Goal: Check status

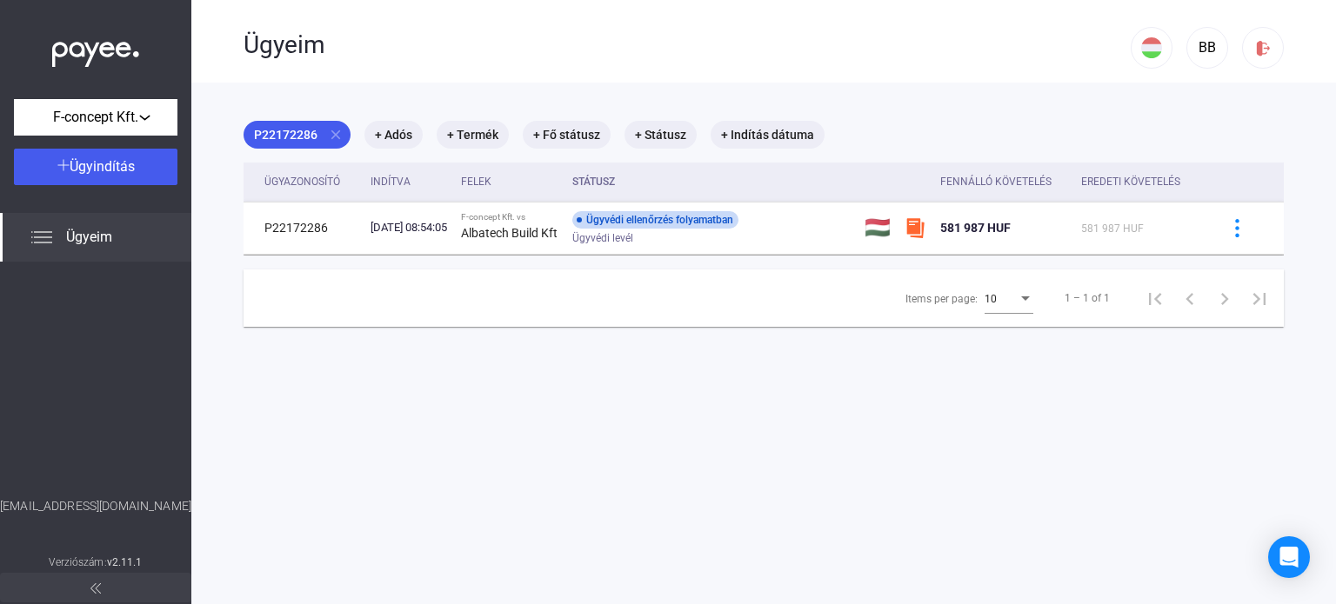
click at [560, 443] on main "P22172286 close + Adós + Termék + Fő státusz + Státusz + Indítás dátuma Ügyazon…" at bounding box center [763, 385] width 1144 height 604
click at [783, 410] on main "P22172286 close + Adós + Termék + Fő státusz + Státusz + Indítás dátuma Ügyazon…" at bounding box center [763, 385] width 1144 height 604
drag, startPoint x: 711, startPoint y: 420, endPoint x: 701, endPoint y: 425, distance: 11.7
click at [705, 423] on main "P22172286 close + Adós + Termék + Fő státusz + Státusz + Indítás dátuma Ügyazon…" at bounding box center [763, 385] width 1144 height 604
click at [811, 390] on main "P22172286 close + Adós + Termék + Fő státusz + Státusz + Indítás dátuma Ügyazon…" at bounding box center [763, 385] width 1144 height 604
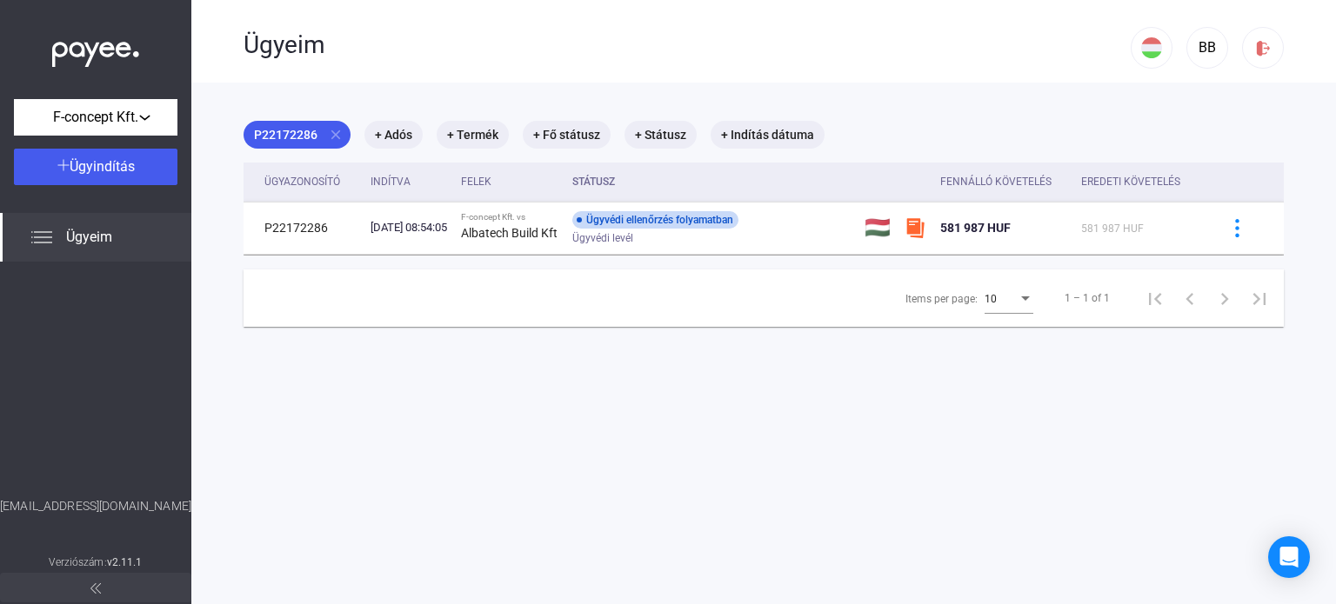
click at [706, 423] on main "P22172286 close + Adós + Termék + Fő státusz + Státusz + Indítás dátuma Ügyazon…" at bounding box center [763, 385] width 1144 height 604
click at [710, 420] on main "P22172286 close + Adós + Termék + Fő státusz + Státusz + Indítás dátuma Ügyazon…" at bounding box center [763, 385] width 1144 height 604
click at [712, 420] on main "P22172286 close + Adós + Termék + Fő státusz + Státusz + Indítás dátuma Ügyazon…" at bounding box center [763, 385] width 1144 height 604
click at [713, 419] on main "P22172286 close + Adós + Termék + Fő státusz + Státusz + Indítás dátuma Ügyazon…" at bounding box center [763, 385] width 1144 height 604
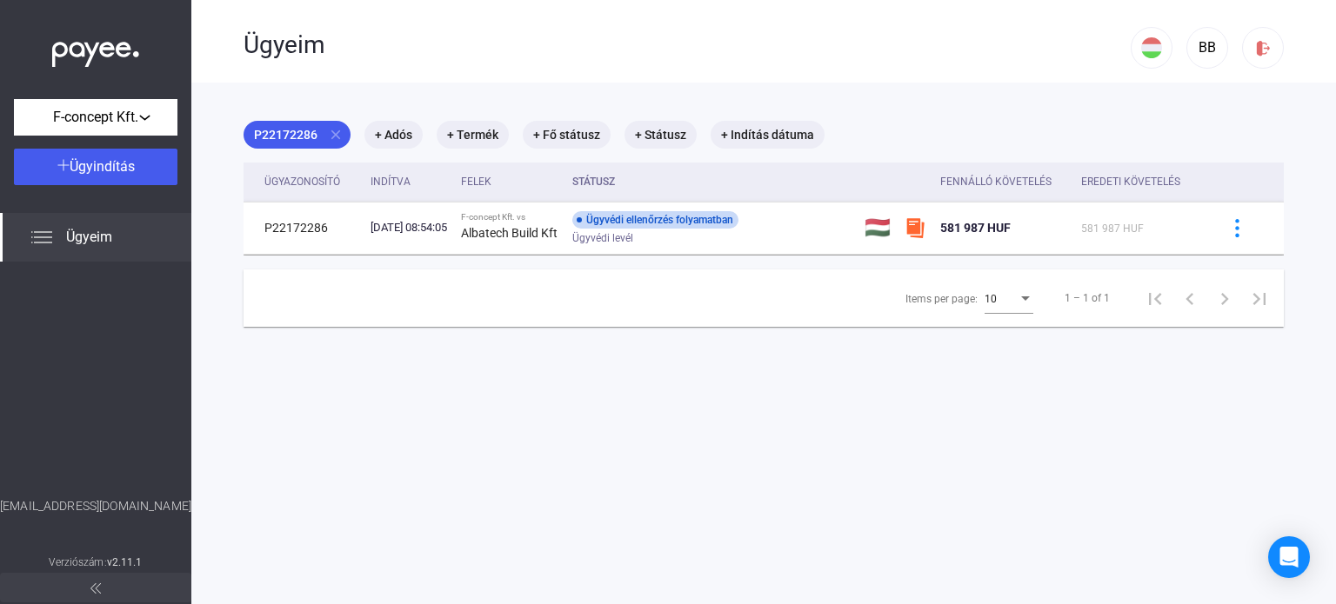
click at [1275, 433] on main "P22172286 close + Adós + Termék + Fő státusz + Státusz + Indítás dátuma Ügyazon…" at bounding box center [763, 385] width 1144 height 604
click at [863, 436] on main "P22172286 close + Adós + Termék + Fő státusz + Státusz + Indítás dátuma Ügyazon…" at bounding box center [763, 385] width 1144 height 604
click at [856, 436] on main "P22172286 close + Adós + Termék + Fő státusz + Státusz + Indítás dátuma Ügyazon…" at bounding box center [763, 385] width 1144 height 604
click at [681, 413] on main "P22172286 close + Adós + Termék + Fő státusz + Státusz + Indítás dátuma Ügyazon…" at bounding box center [763, 385] width 1144 height 604
click at [516, 420] on main "P22172286 close + Adós + Termék + Fő státusz + Státusz + Indítás dátuma Ügyazon…" at bounding box center [763, 385] width 1144 height 604
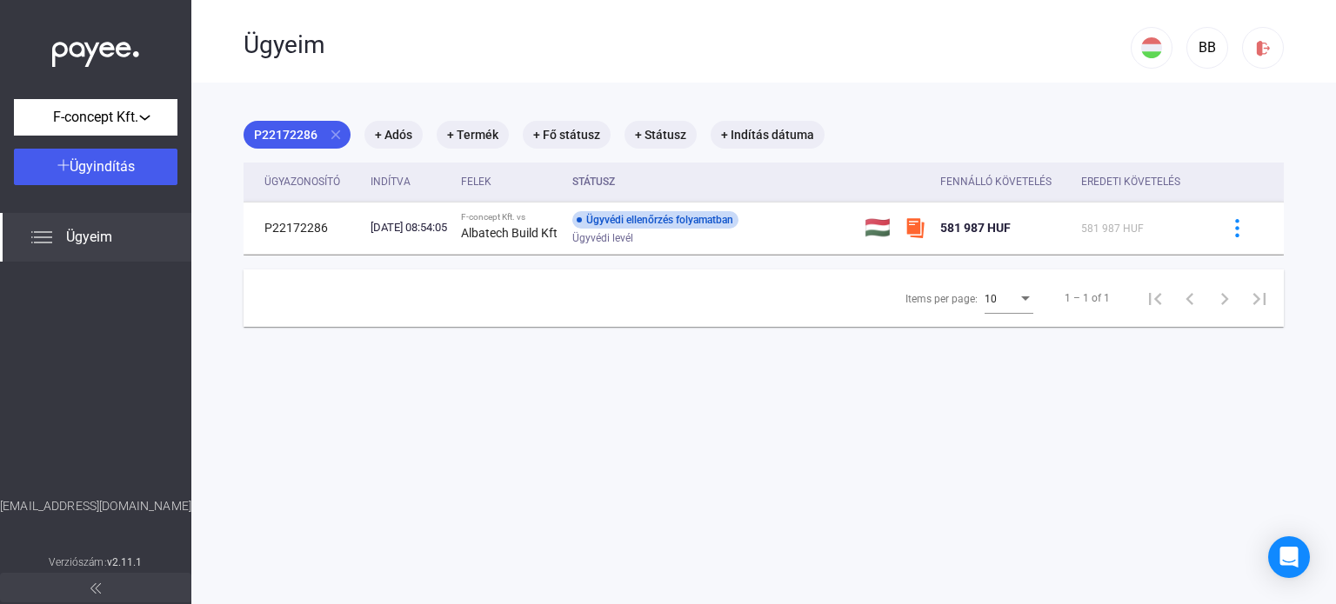
click at [905, 419] on main "P22172286 close + Adós + Termék + Fő státusz + Státusz + Indítás dátuma Ügyazon…" at bounding box center [763, 385] width 1144 height 604
click at [744, 423] on main "P22172286 close + Adós + Termék + Fő státusz + Státusz + Indítás dátuma Ügyazon…" at bounding box center [763, 385] width 1144 height 604
click at [748, 420] on main "P22172286 close + Adós + Termék + Fő státusz + Státusz + Indítás dátuma Ügyazon…" at bounding box center [763, 385] width 1144 height 604
click at [752, 418] on main "P22172286 close + Adós + Termék + Fő státusz + Státusz + Indítás dátuma Ügyazon…" at bounding box center [763, 385] width 1144 height 604
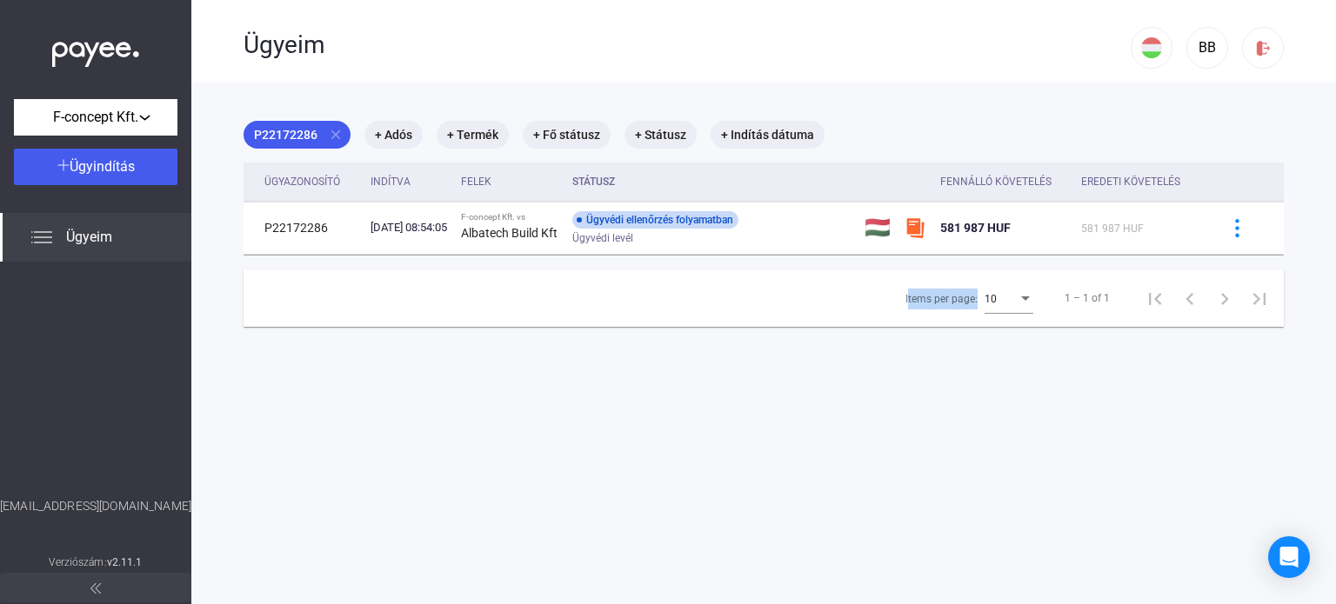
click at [754, 417] on main "P22172286 close + Adós + Termék + Fő státusz + Státusz + Indítás dátuma Ügyazon…" at bounding box center [763, 385] width 1144 height 604
click at [755, 416] on main "P22172286 close + Adós + Termék + Fő státusz + Státusz + Indítás dátuma Ügyazon…" at bounding box center [763, 385] width 1144 height 604
click at [669, 459] on main "P22172286 close + Adós + Termék + Fő státusz + Státusz + Indítás dátuma Ügyazon…" at bounding box center [763, 385] width 1144 height 604
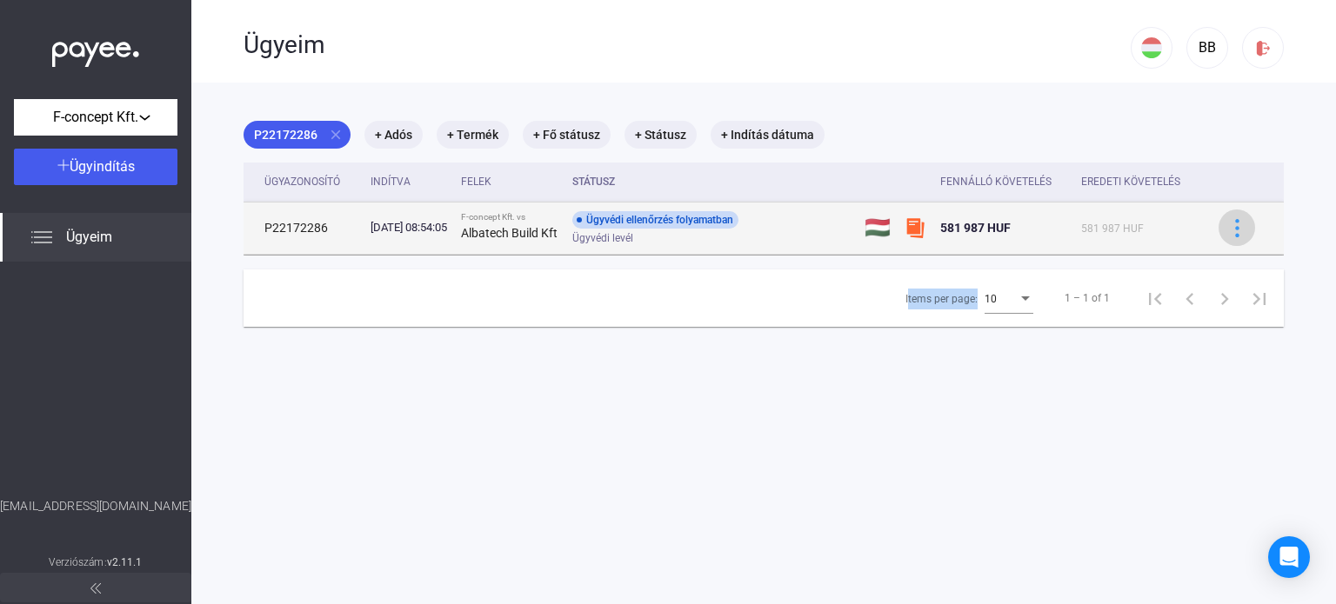
click at [1229, 229] on img at bounding box center [1237, 228] width 18 height 18
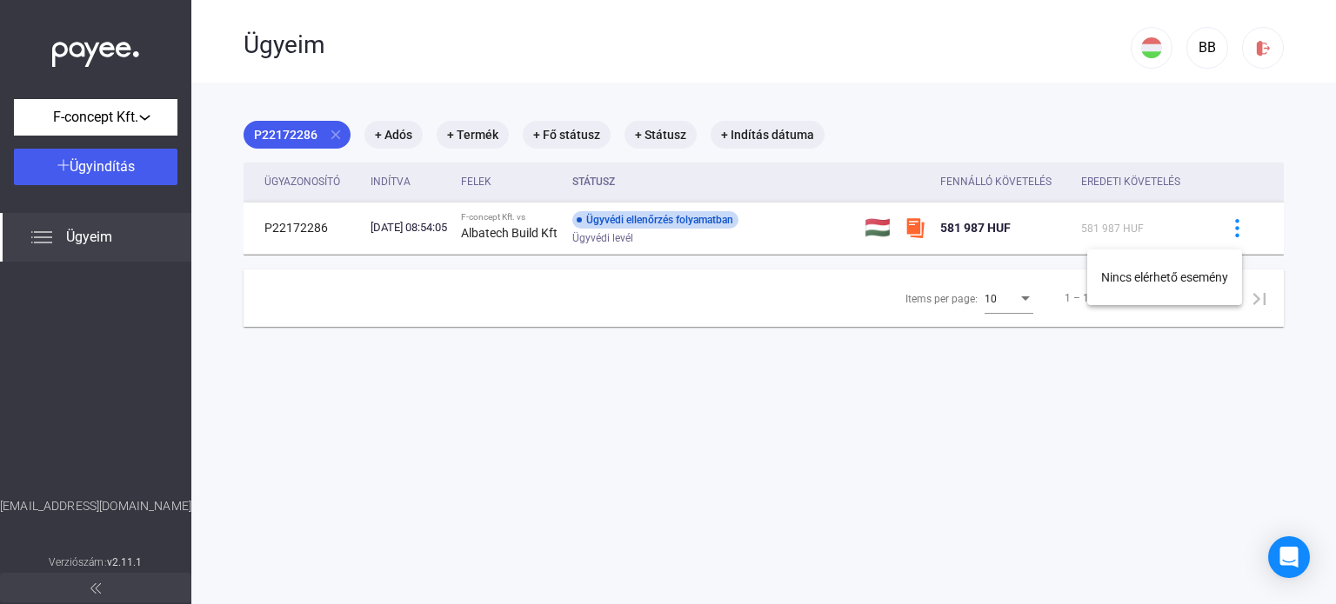
click at [470, 428] on div at bounding box center [668, 302] width 1336 height 604
click at [70, 239] on span "Ügyeim" at bounding box center [89, 237] width 46 height 21
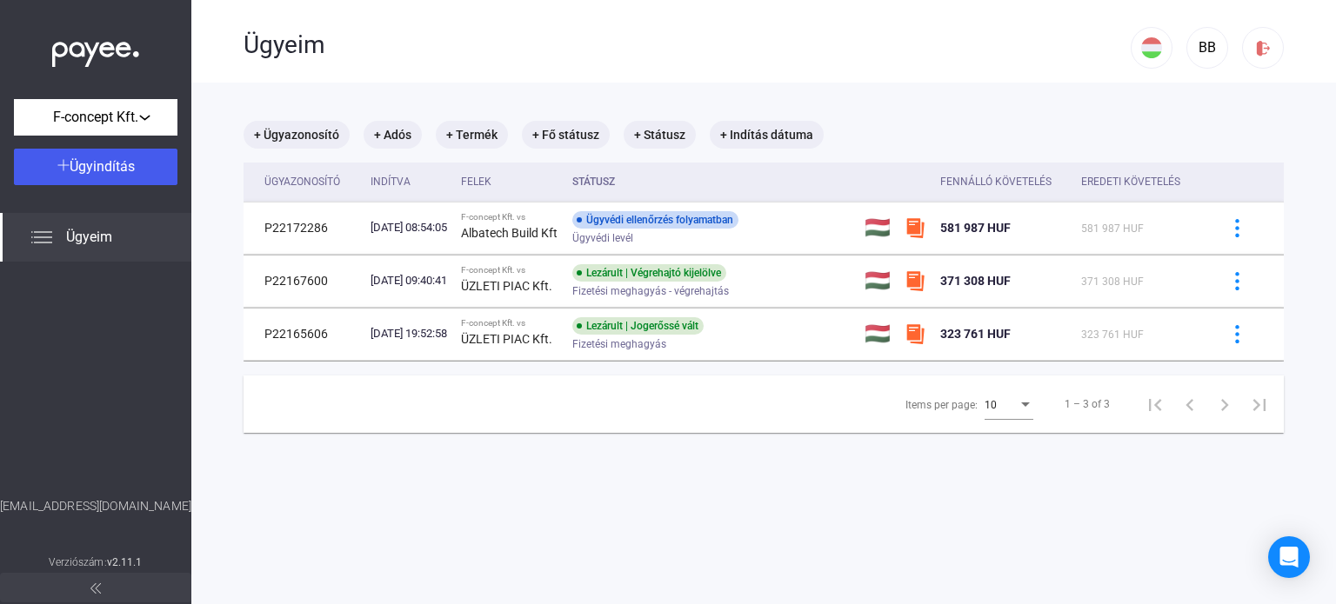
click at [94, 232] on span "Ügyeim" at bounding box center [89, 237] width 46 height 21
click at [86, 235] on span "Ügyeim" at bounding box center [89, 237] width 46 height 21
